Goal: Information Seeking & Learning: Check status

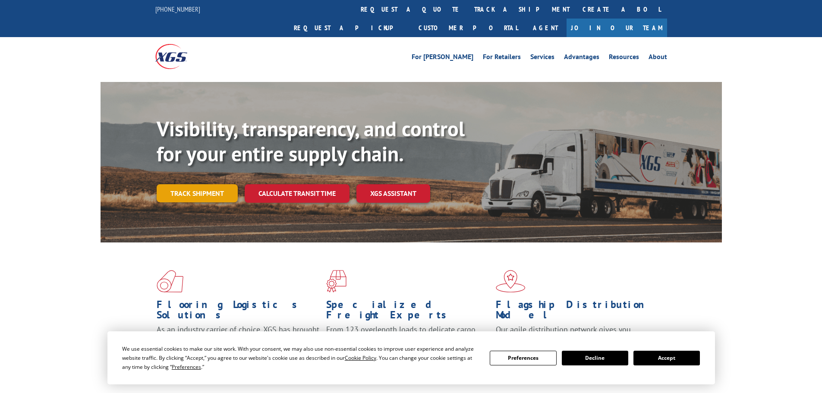
click at [198, 184] on link "Track shipment" at bounding box center [197, 193] width 81 height 18
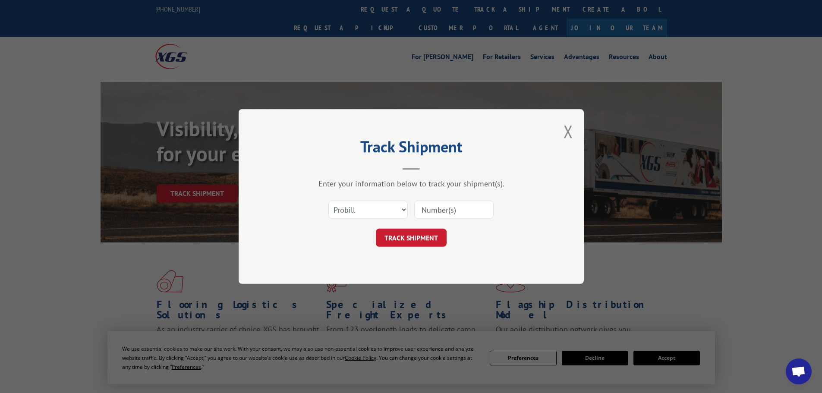
click at [451, 215] on input at bounding box center [453, 210] width 79 height 18
paste input "16331307"
type input "16331307"
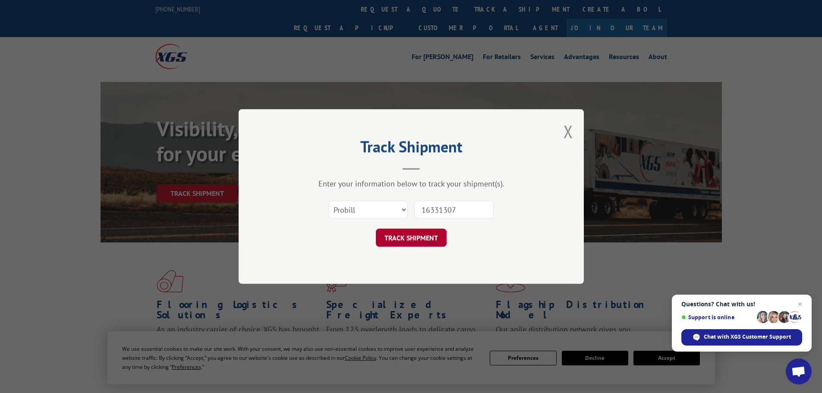
click at [414, 238] on button "TRACK SHIPMENT" at bounding box center [411, 238] width 71 height 18
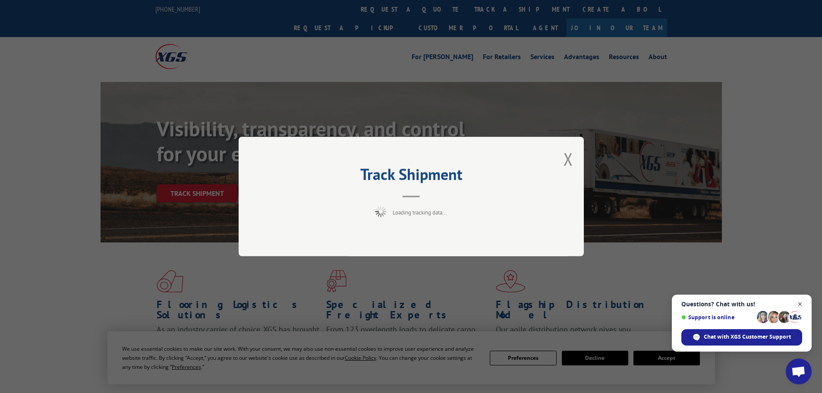
click at [798, 306] on span "Close chat" at bounding box center [800, 304] width 11 height 11
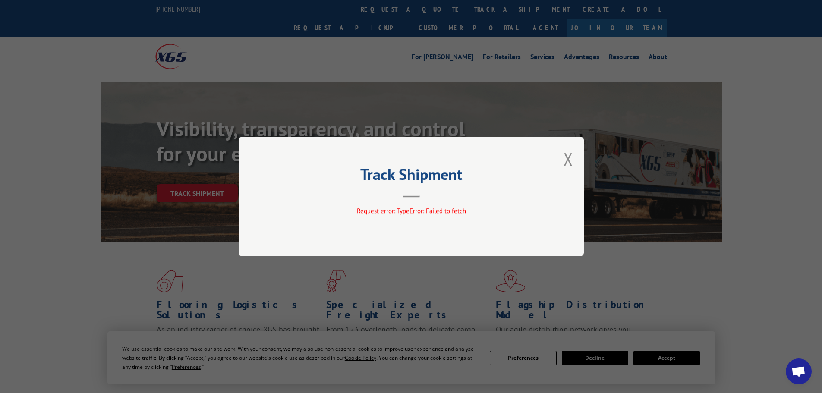
click at [574, 158] on div "Track Shipment Request error: TypeError: Failed to fetch" at bounding box center [411, 196] width 345 height 119
click at [572, 159] on div "Track Shipment Request error: TypeError: Failed to fetch" at bounding box center [411, 196] width 345 height 119
click at [571, 160] on button "Close modal" at bounding box center [567, 159] width 9 height 23
